Goal: Task Accomplishment & Management: Manage account settings

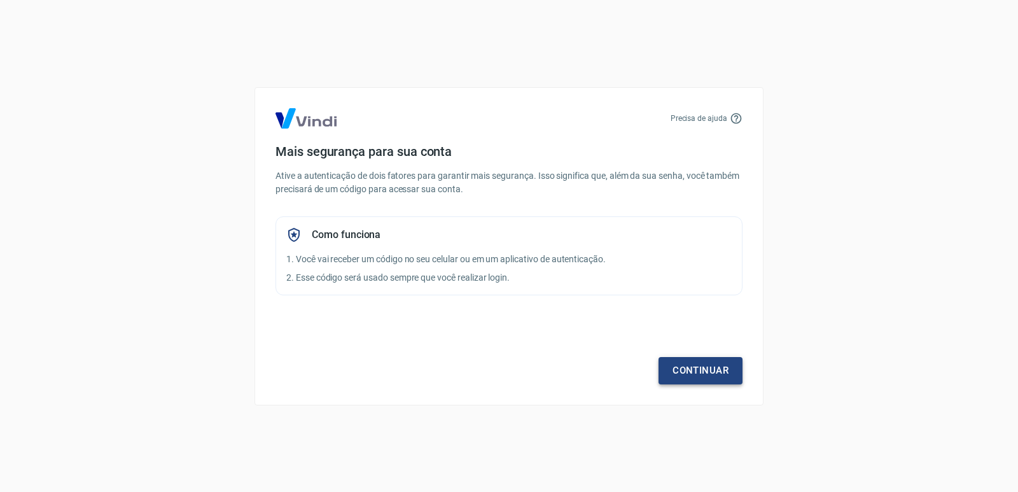
click at [690, 363] on link "Continuar" at bounding box center [700, 370] width 84 height 27
